Goal: Check status

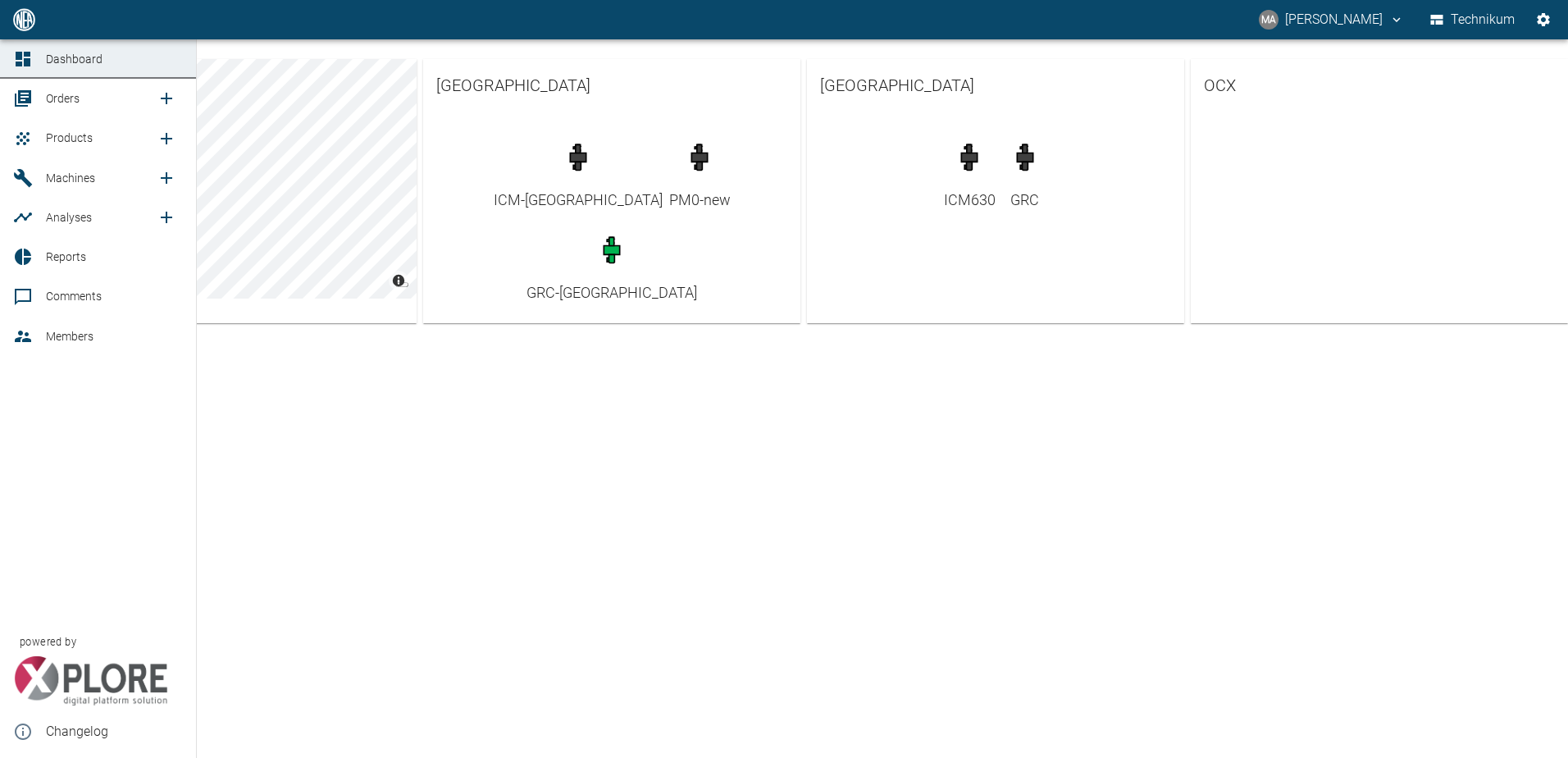
click at [88, 103] on span "Orders" at bounding box center [101, 98] width 111 height 20
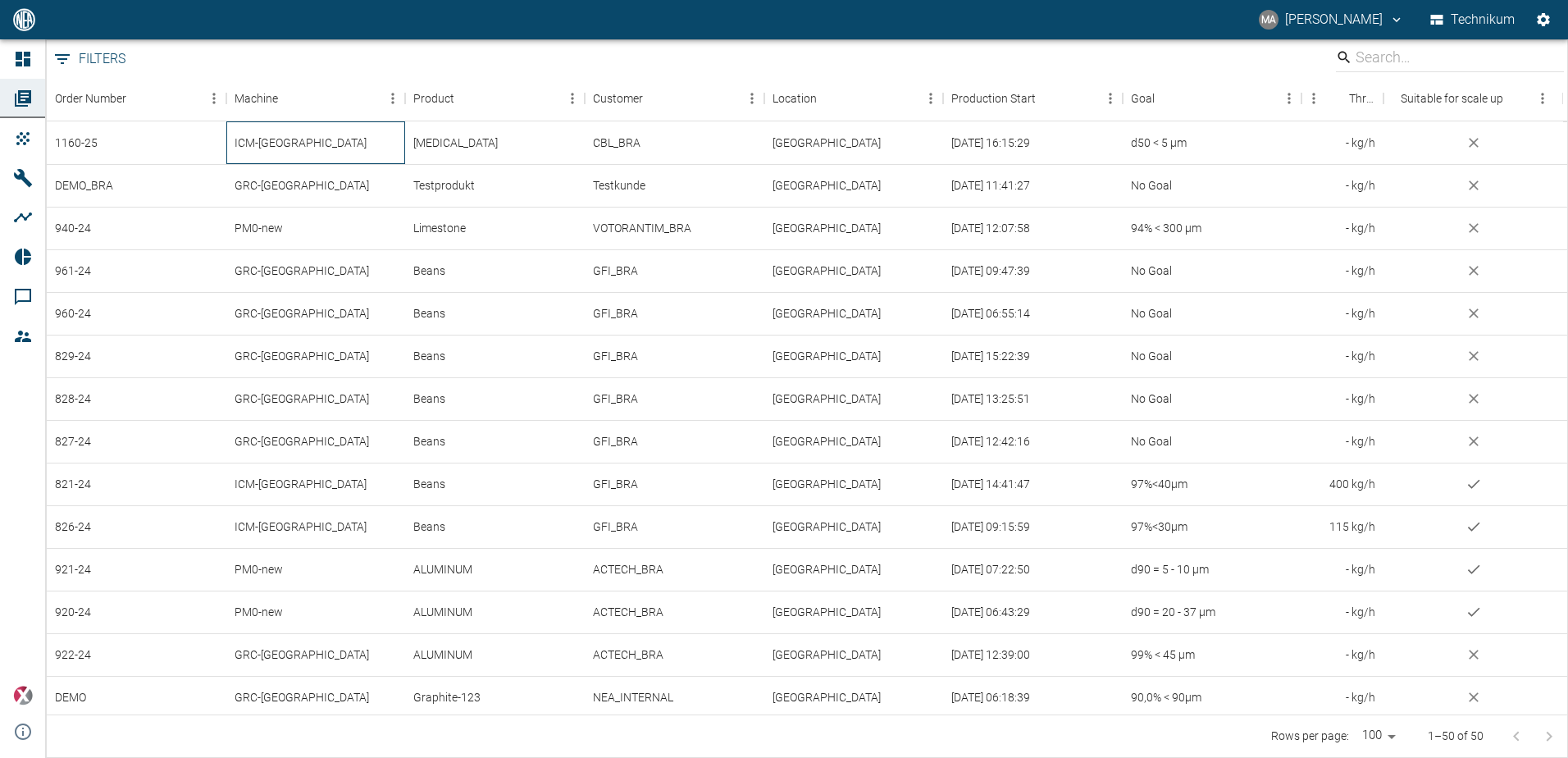
click at [317, 142] on div "ICM-[GEOGRAPHIC_DATA]" at bounding box center [316, 143] width 179 height 43
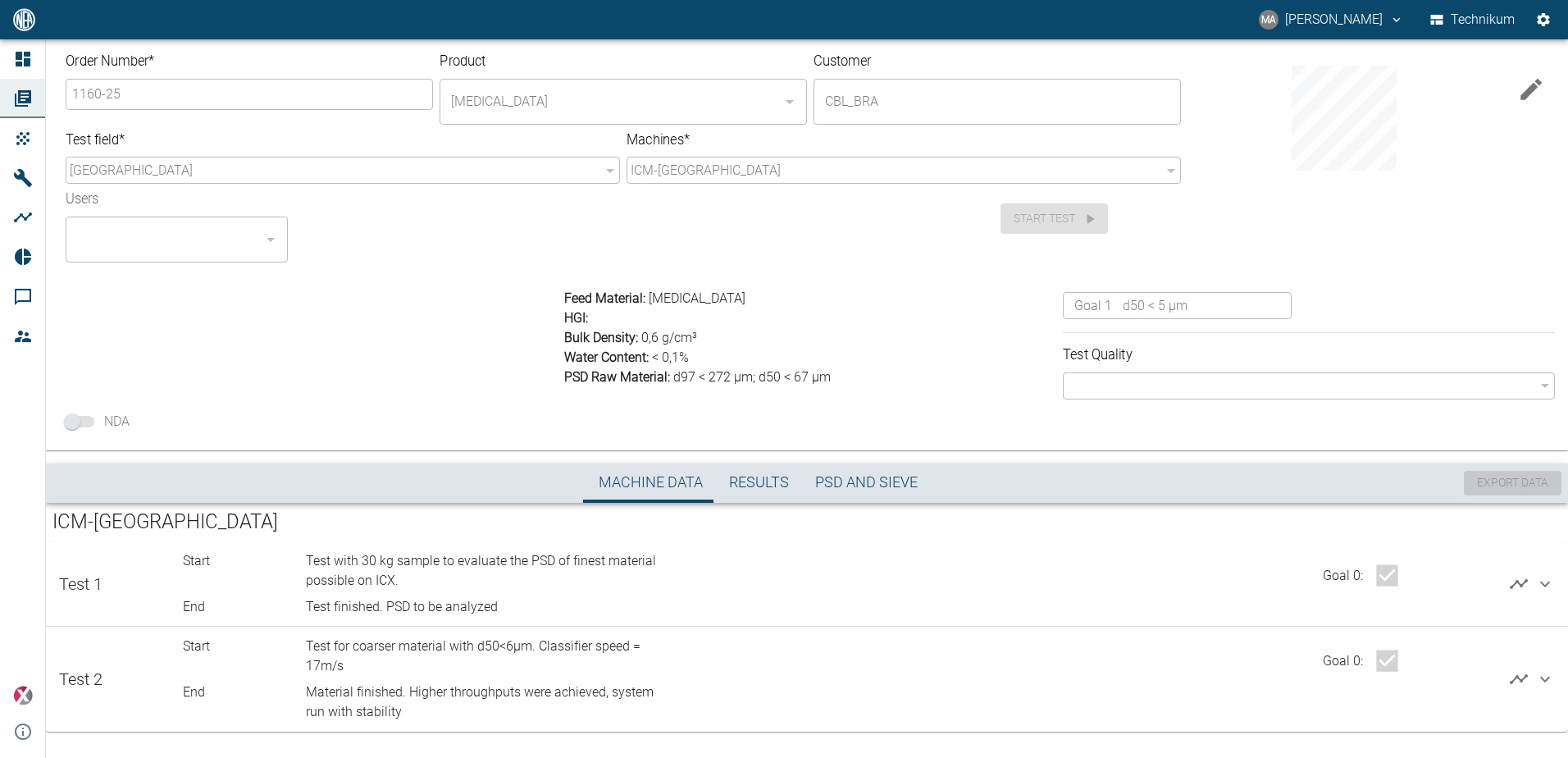
scroll to position [15, 0]
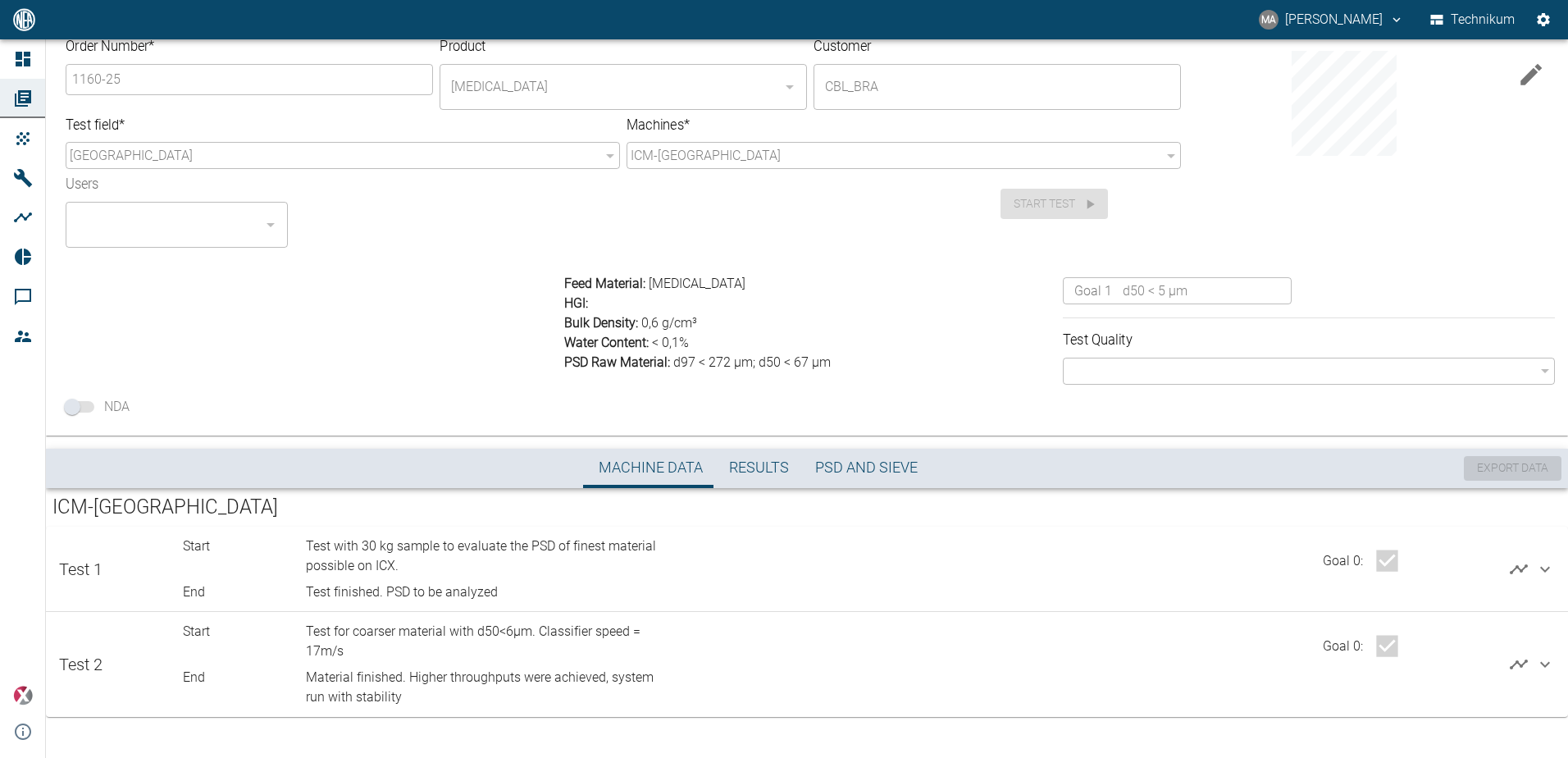
click at [1539, 669] on icon at bounding box center [1545, 665] width 20 height 20
click at [1539, 664] on icon at bounding box center [1545, 665] width 20 height 20
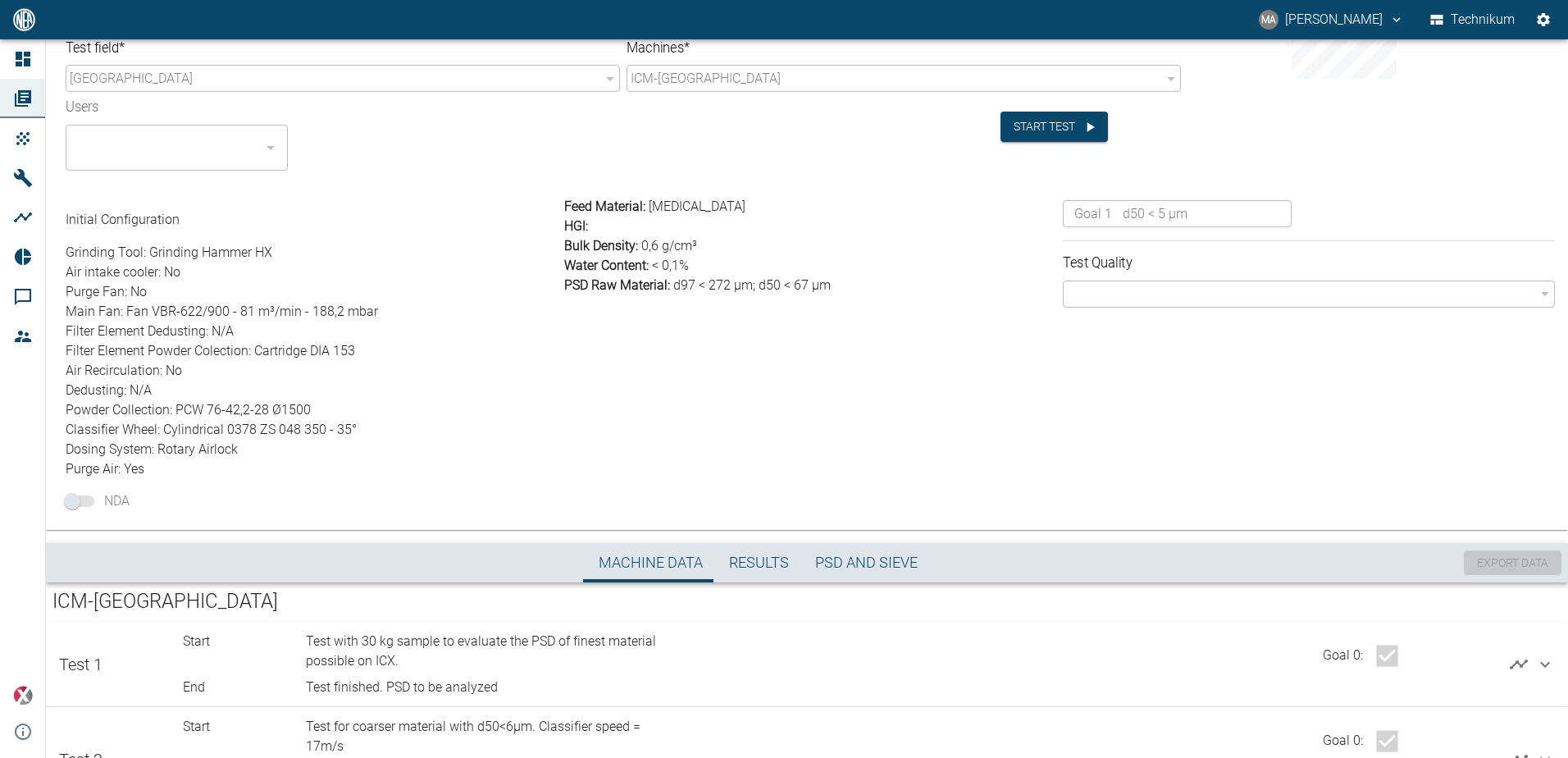
scroll to position [161, 0]
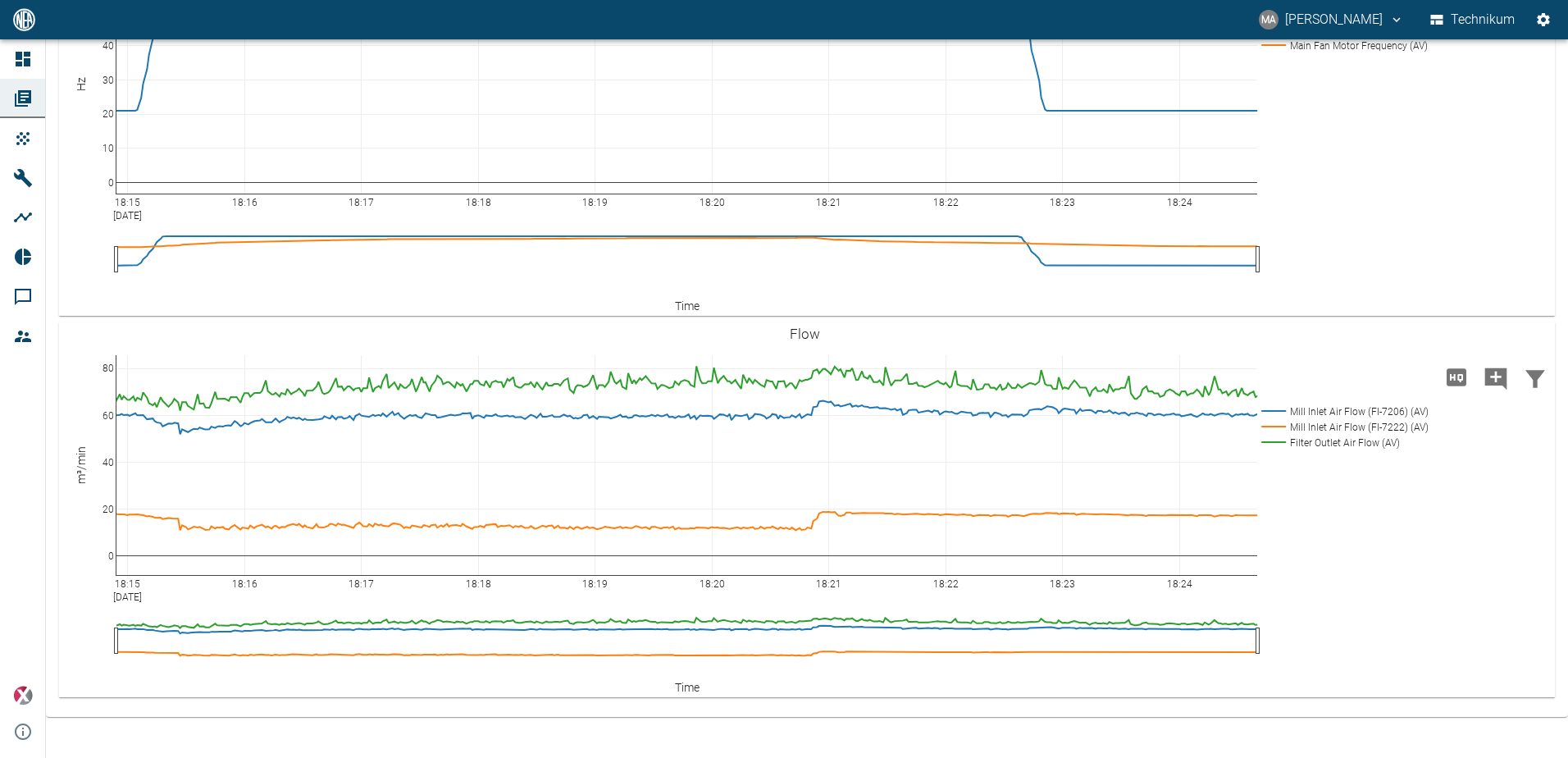
scroll to position [3259, 0]
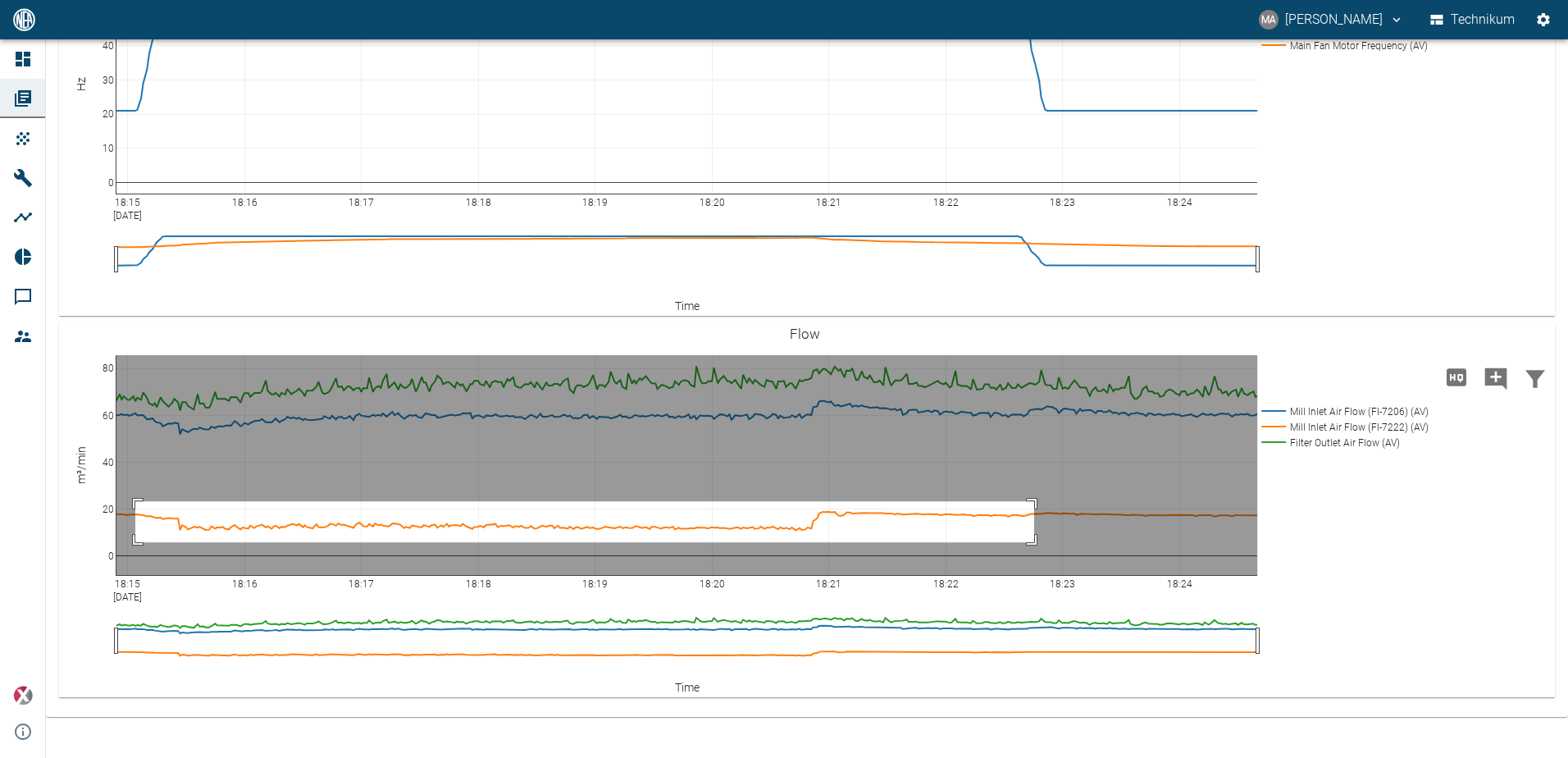
drag, startPoint x: 1034, startPoint y: 542, endPoint x: 136, endPoint y: 501, distance: 898.9
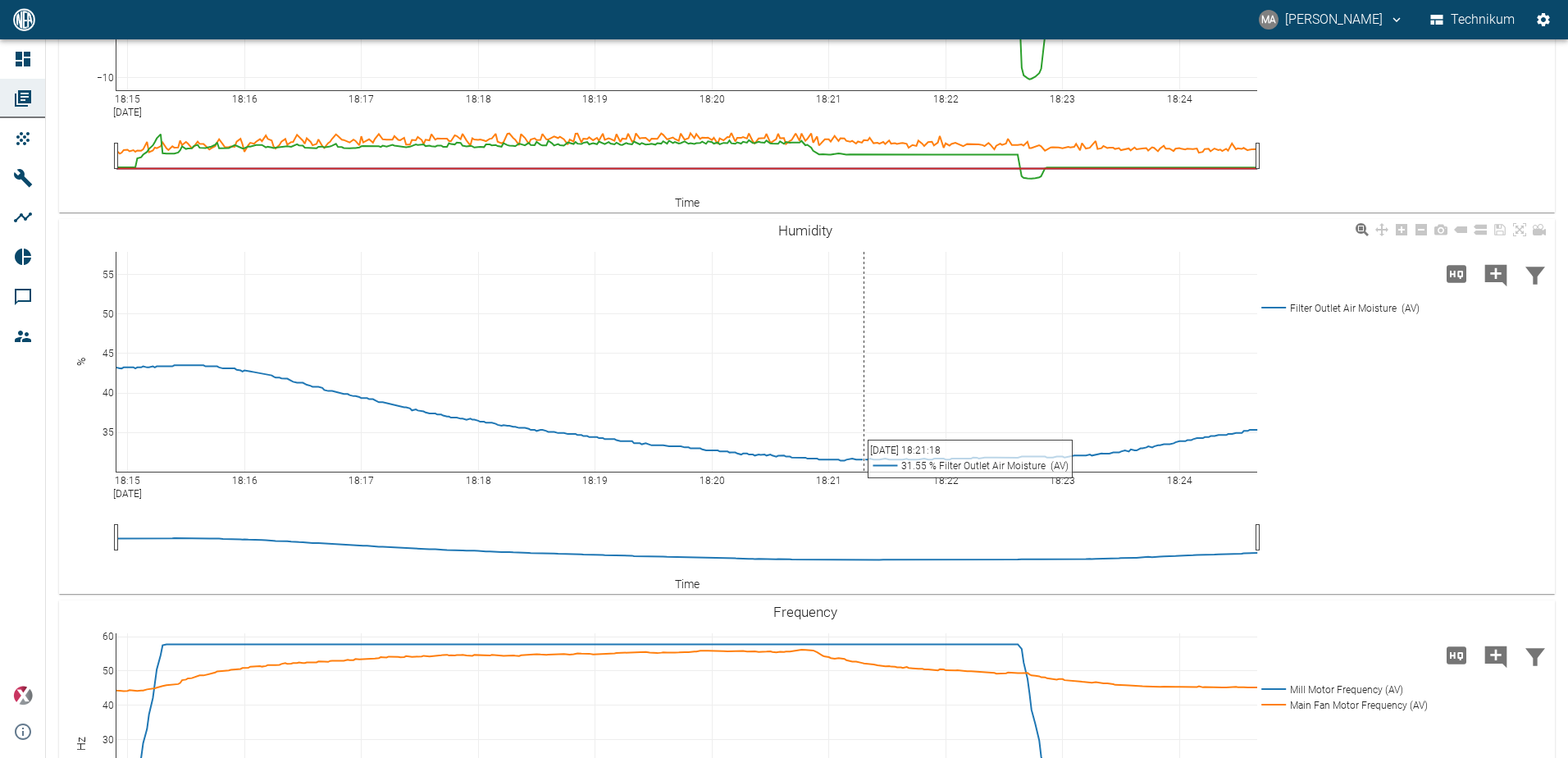
scroll to position [2193, 0]
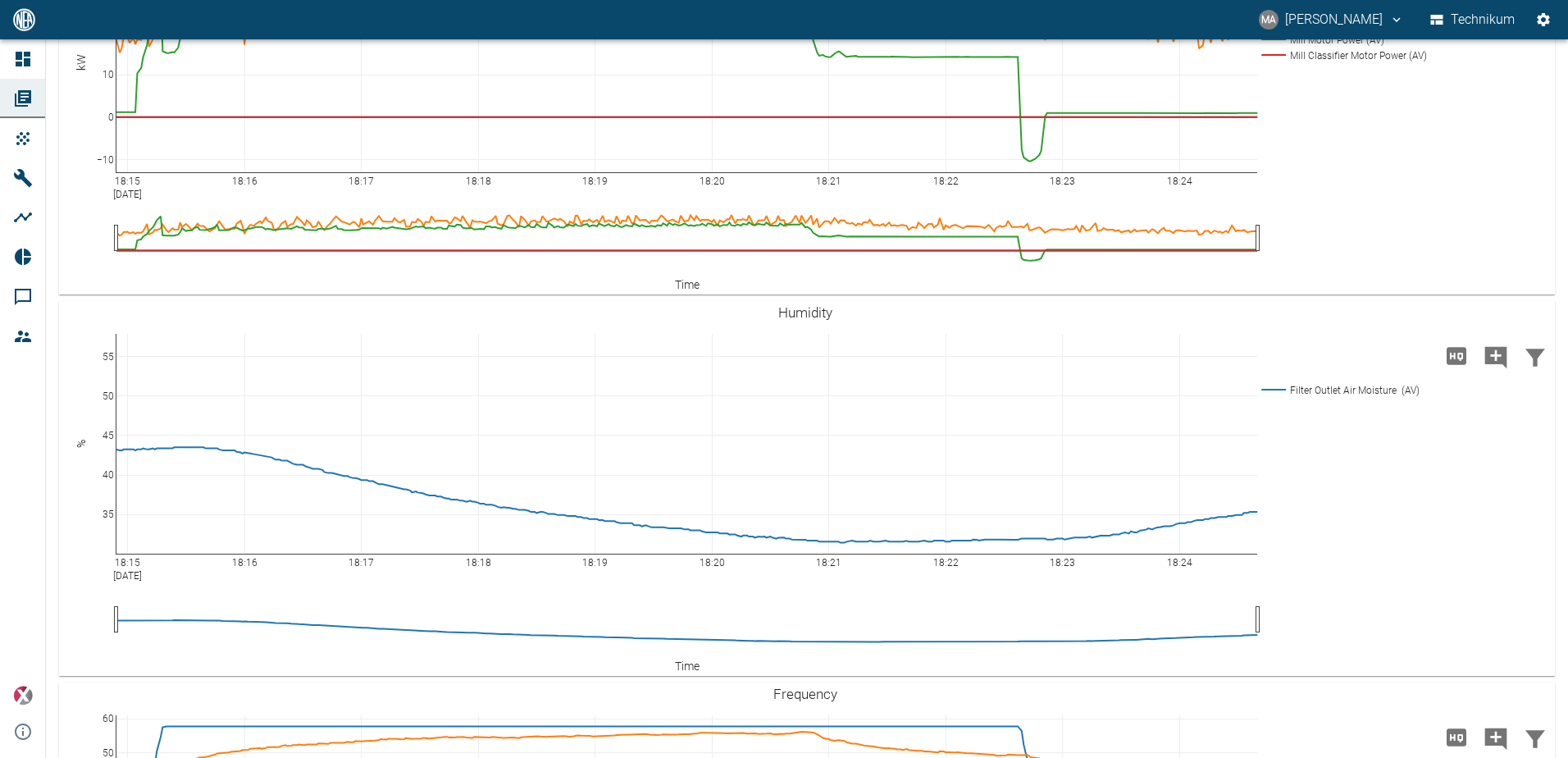
click at [1338, 31] on rect at bounding box center [1343, 24] width 173 height 16
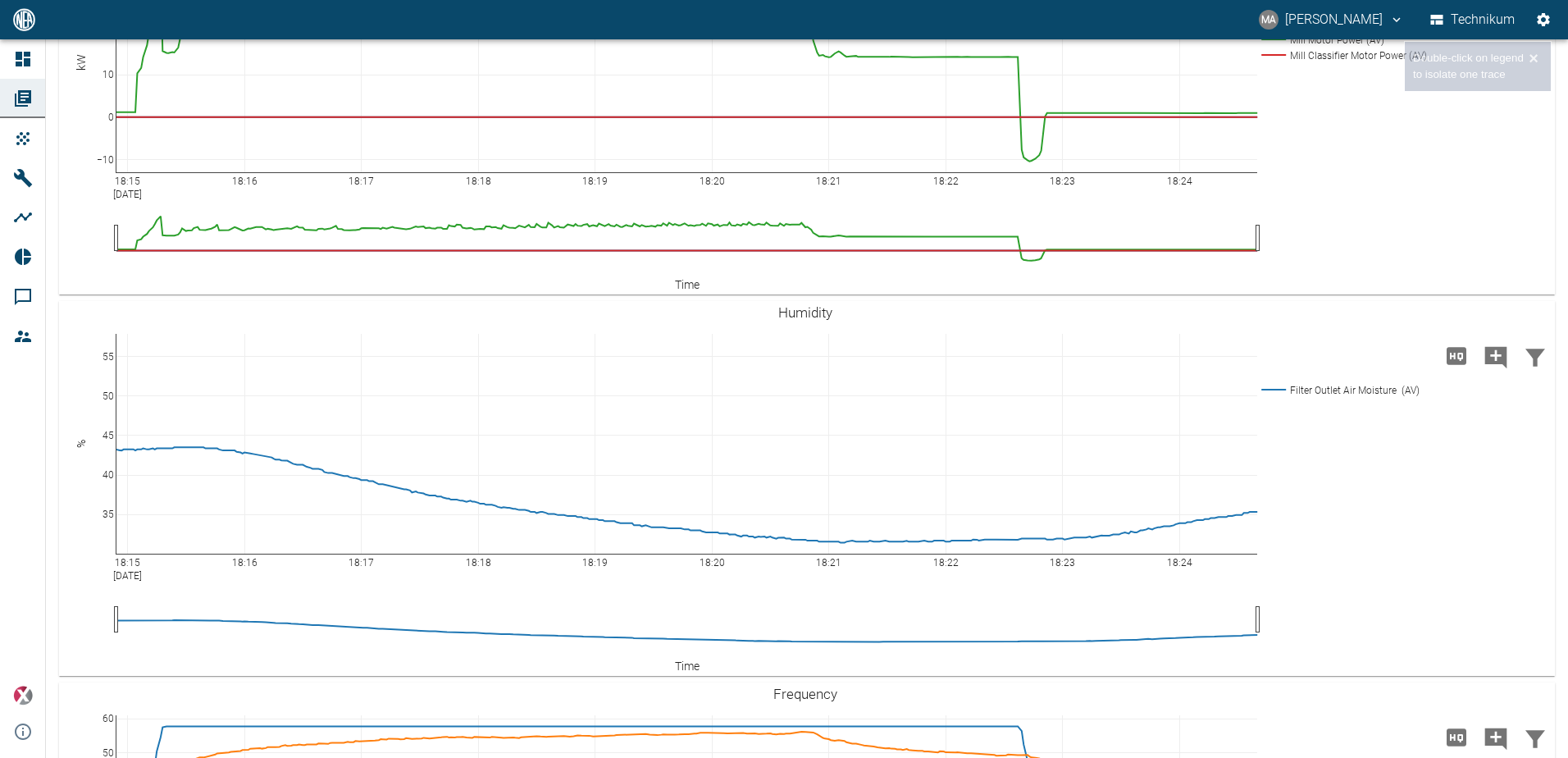
click at [1320, 62] on rect at bounding box center [1343, 54] width 173 height 16
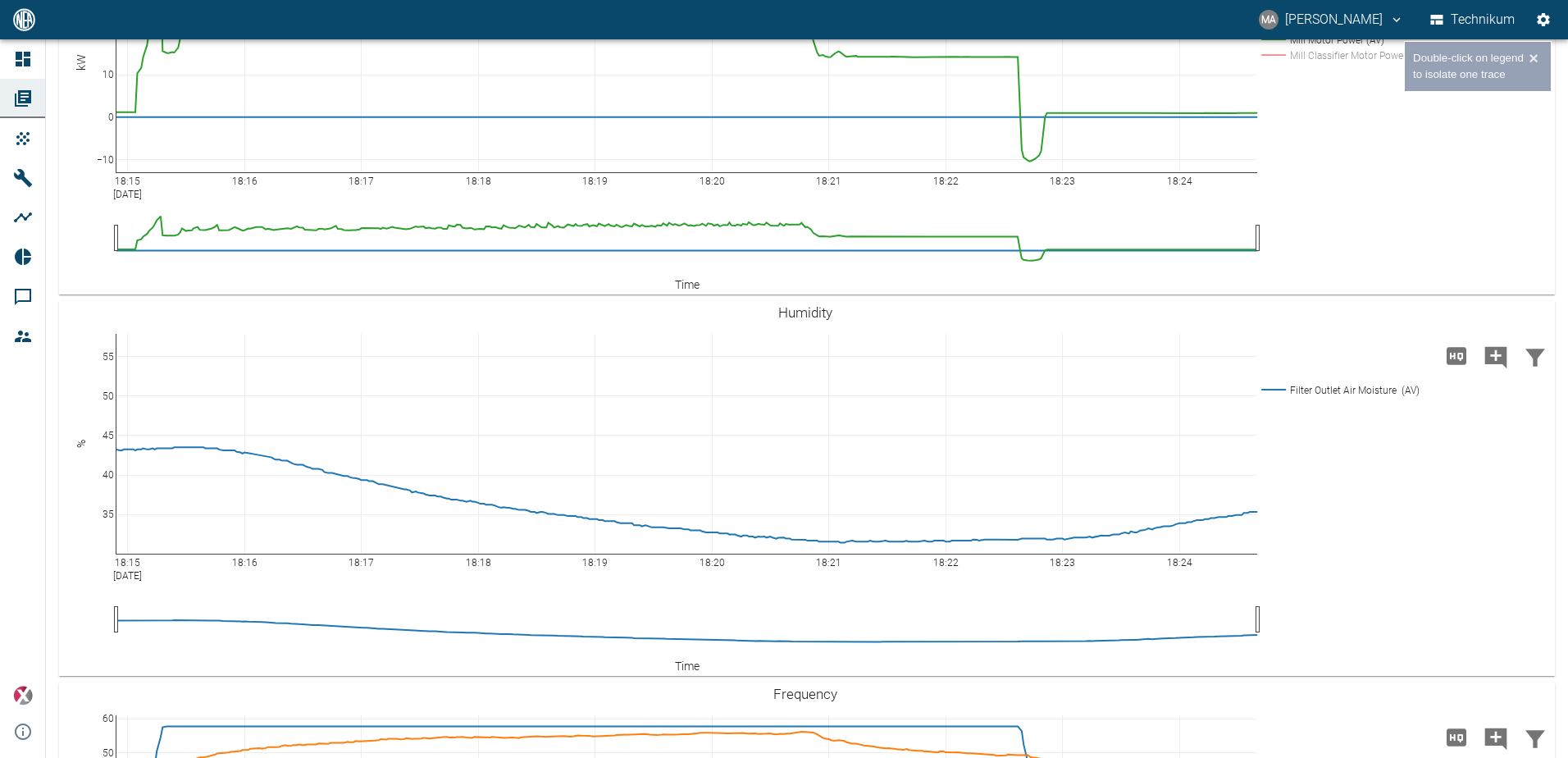
click at [1316, 16] on rect at bounding box center [1343, 8] width 173 height 16
